Goal: Navigation & Orientation: Find specific page/section

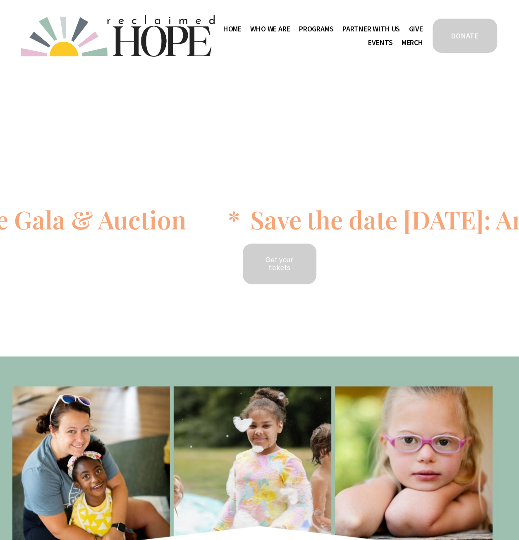
click at [334, 34] on span "Programs" at bounding box center [316, 29] width 35 height 12
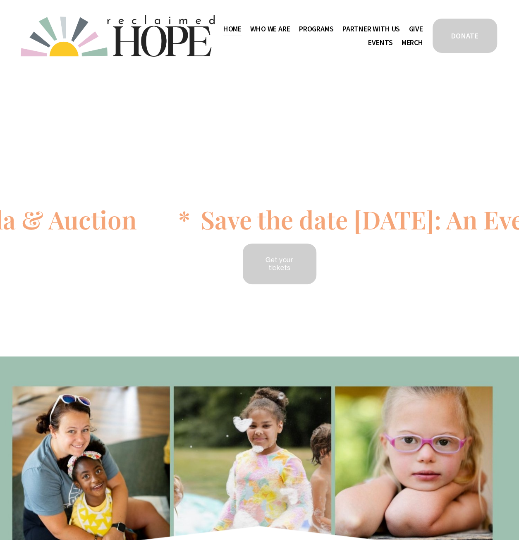
click at [242, 32] on link "Home" at bounding box center [232, 28] width 18 height 13
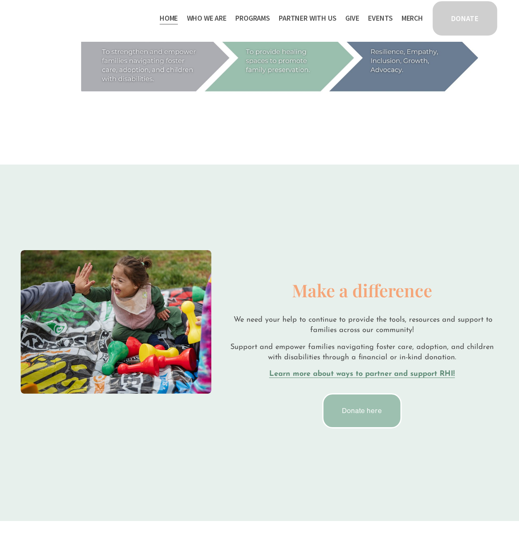
scroll to position [1282, 0]
